Goal: Transaction & Acquisition: Purchase product/service

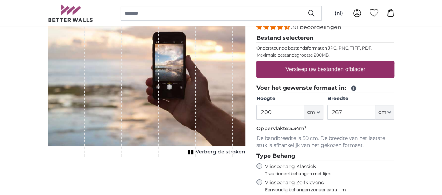
scroll to position [70, 0]
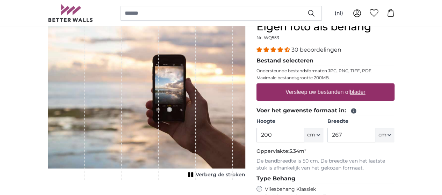
click at [365, 89] on u "blader" at bounding box center [357, 92] width 15 height 6
click at [395, 86] on input "Versleep uw bestanden of blader" at bounding box center [325, 85] width 138 height 2
type input "**********"
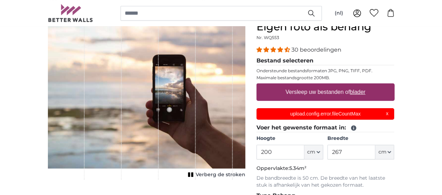
scroll to position [0, 0]
click at [390, 113] on p "upload.config.error.fileCountMax" at bounding box center [325, 113] width 129 height 7
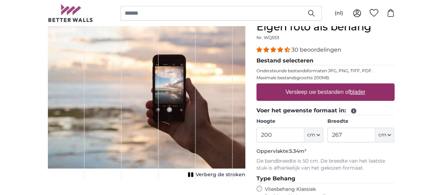
click at [365, 90] on u "blader" at bounding box center [357, 92] width 15 height 6
click at [395, 86] on input "Versleep uw bestanden of blader" at bounding box center [325, 85] width 138 height 2
type input "**********"
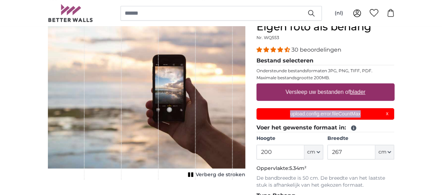
drag, startPoint x: 406, startPoint y: 112, endPoint x: 325, endPoint y: 114, distance: 80.7
click at [325, 114] on p "upload.config.error.fileCountMax" at bounding box center [325, 113] width 129 height 7
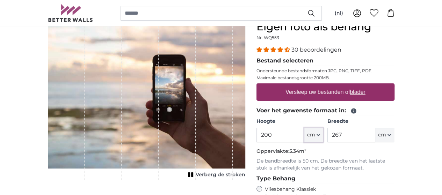
click at [315, 132] on span "cm" at bounding box center [311, 135] width 8 height 7
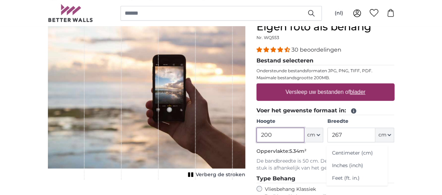
click at [304, 132] on input "200" at bounding box center [280, 135] width 48 height 15
type input "260"
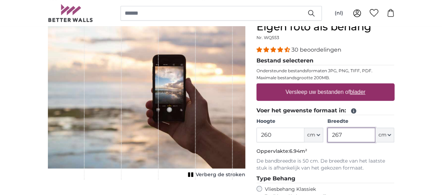
click at [375, 137] on input "267" at bounding box center [351, 135] width 48 height 15
type input "2"
click at [375, 139] on input "177" at bounding box center [351, 135] width 48 height 15
type input "180"
click at [393, 160] on p "De bandbreedte is 50 cm. De breedte van het laatste stuk is afhankelijk van het…" at bounding box center [325, 165] width 138 height 14
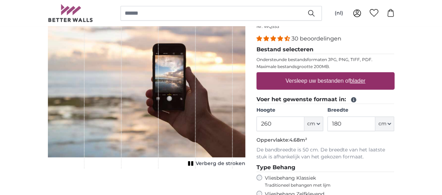
scroll to position [53, 0]
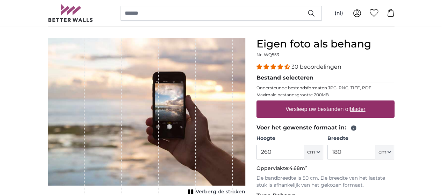
click at [365, 108] on u "blader" at bounding box center [357, 109] width 15 height 6
click at [395, 103] on input "Versleep uw bestanden of blader" at bounding box center [325, 102] width 138 height 2
type input "**********"
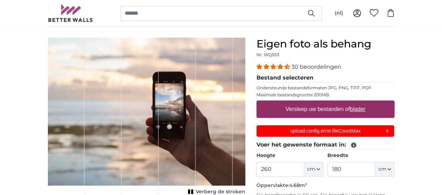
scroll to position [0, 0]
click at [390, 130] on p "upload.config.error.fileCountMax" at bounding box center [325, 131] width 129 height 7
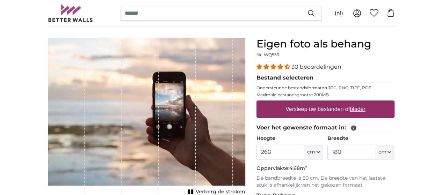
click at [365, 112] on u "blader" at bounding box center [357, 109] width 15 height 6
click at [395, 103] on input "Versleep uw bestanden of blader" at bounding box center [325, 102] width 138 height 2
type input "**********"
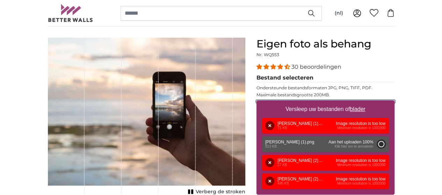
type input "73"
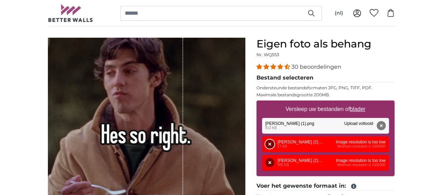
click at [274, 143] on button "Verwijderen" at bounding box center [269, 144] width 9 height 9
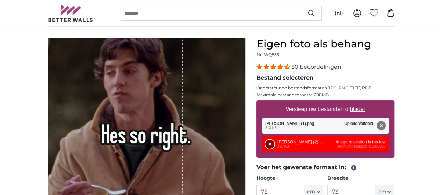
click at [274, 143] on button "Verwijderen" at bounding box center [269, 144] width 9 height 9
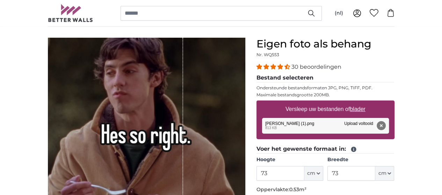
click at [385, 126] on button "Verwijderen" at bounding box center [380, 125] width 9 height 9
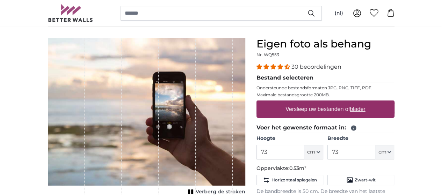
click at [365, 107] on u "blader" at bounding box center [357, 109] width 15 height 6
click at [395, 103] on input "Versleep uw bestanden of blader" at bounding box center [325, 102] width 138 height 2
type input "**********"
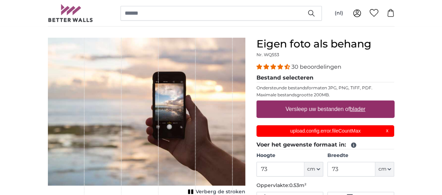
click at [379, 133] on p "upload.config.error.fileCountMax" at bounding box center [325, 131] width 129 height 7
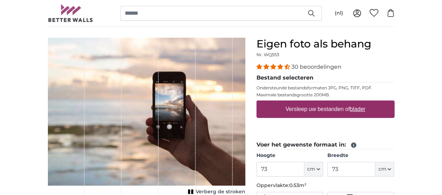
click at [379, 133] on p "upload.config.error.fileCountMax" at bounding box center [325, 131] width 129 height 7
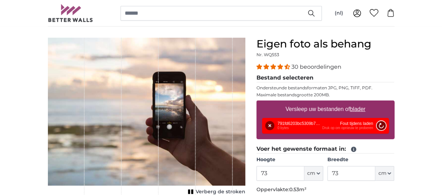
click at [385, 125] on button "Opnieuw proberen" at bounding box center [380, 125] width 9 height 9
click at [274, 124] on button "Verwijderen" at bounding box center [269, 125] width 9 height 9
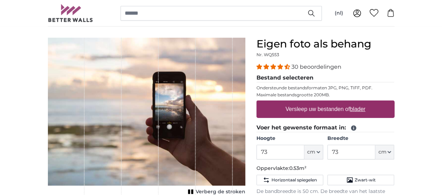
scroll to position [147, 0]
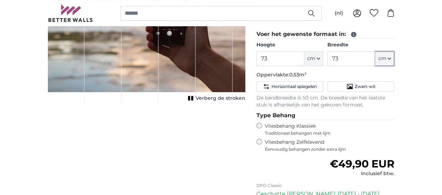
click at [394, 52] on button "cm" at bounding box center [384, 58] width 19 height 15
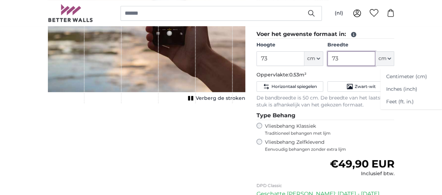
click at [375, 58] on input "73" at bounding box center [351, 58] width 48 height 15
type input "7"
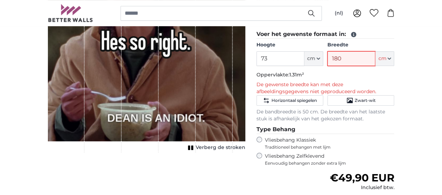
type input "180"
click at [304, 60] on input "73" at bounding box center [280, 58] width 48 height 15
type input "7"
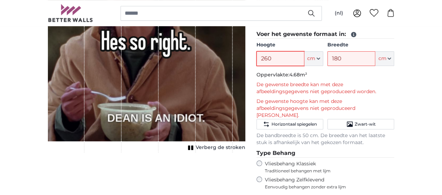
type input "260"
click at [395, 81] on p "De gewenste breedte kan met deze afbeeldingsgegevens niet geproduceerd worden." at bounding box center [325, 88] width 138 height 14
click at [142, 77] on div "1 of 1" at bounding box center [140, 48] width 37 height 209
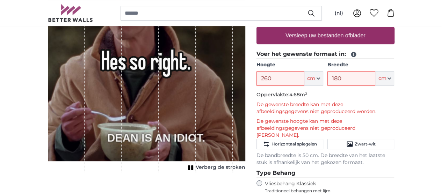
scroll to position [0, 0]
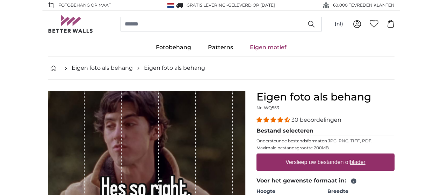
click at [365, 147] on p "Maximale bestandsgrootte 200MB." at bounding box center [325, 148] width 138 height 6
click at [365, 160] on u "blader" at bounding box center [357, 162] width 15 height 6
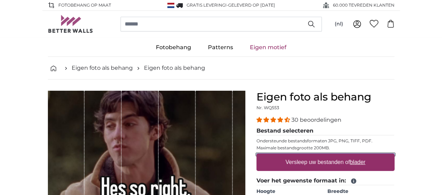
click at [395, 156] on input "Versleep uw bestanden of blader" at bounding box center [325, 155] width 138 height 2
type input "**********"
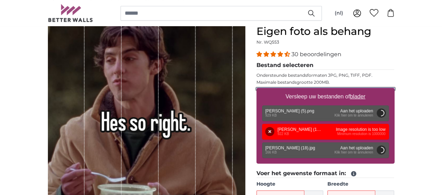
scroll to position [67, 0]
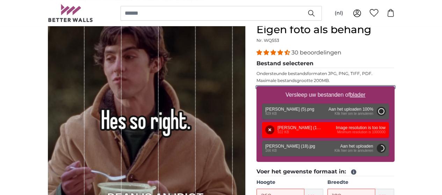
type input "75"
type input "60"
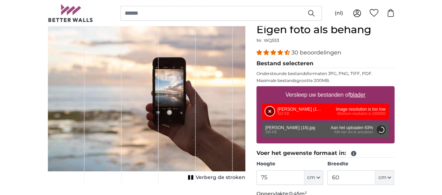
click at [274, 114] on button "Verwijderen" at bounding box center [269, 111] width 9 height 9
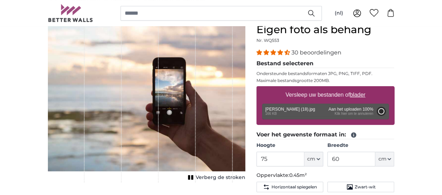
type input "103"
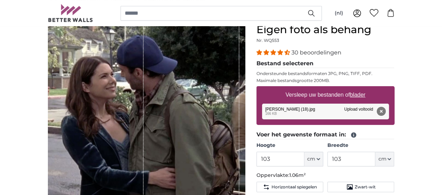
click at [385, 110] on button "Verwijderen" at bounding box center [380, 111] width 9 height 9
